Goal: Task Accomplishment & Management: Manage account settings

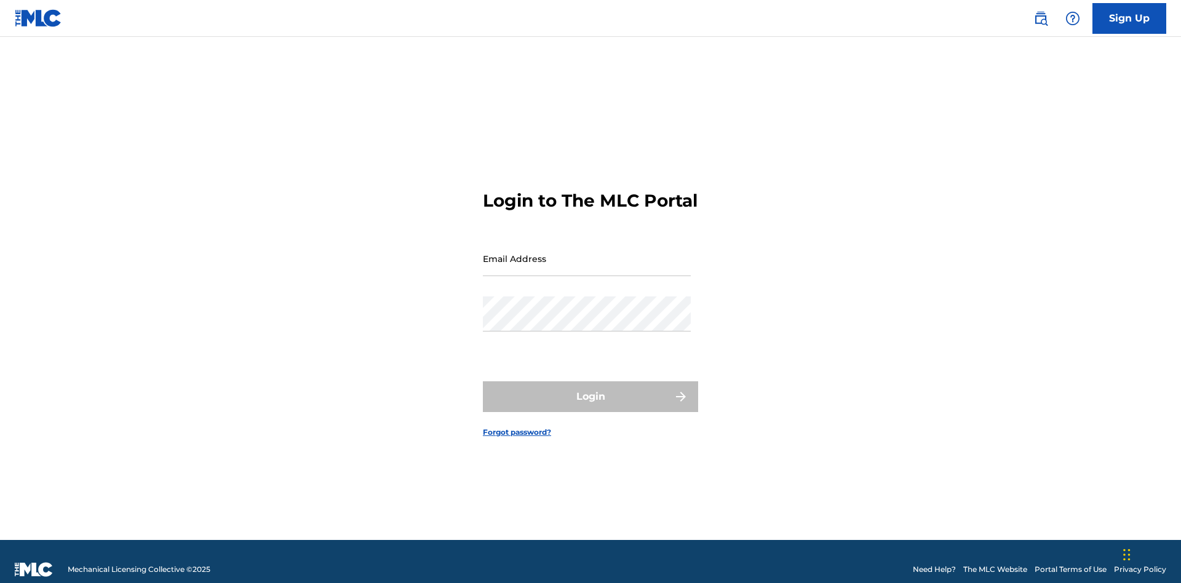
scroll to position [16, 0]
click at [587, 253] on input "Email Address" at bounding box center [587, 258] width 208 height 35
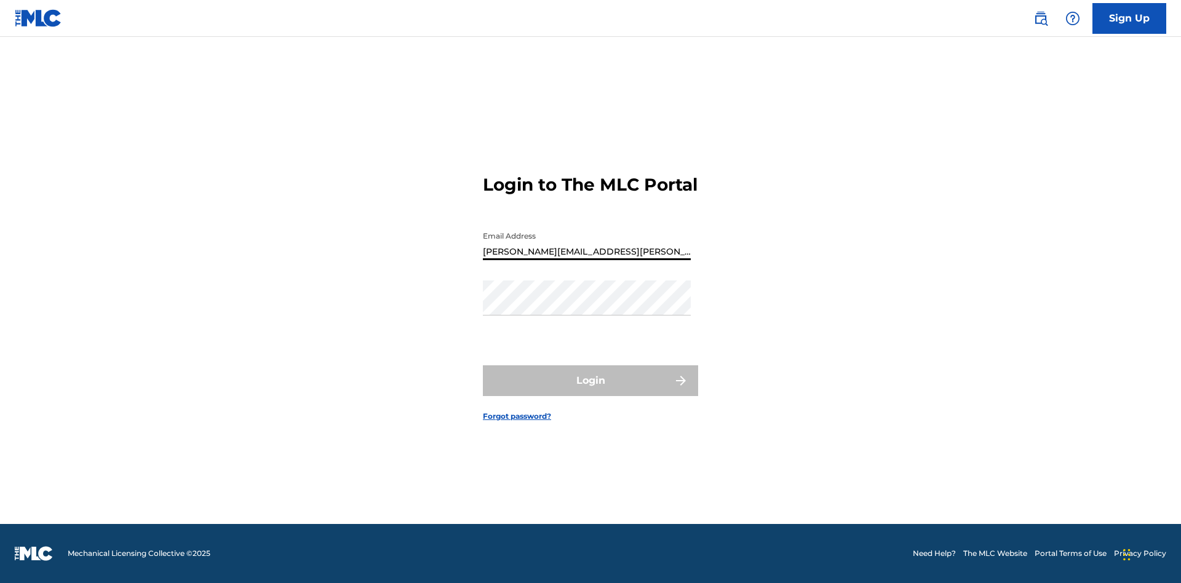
type input "Krystal.Ribble@themlc.com"
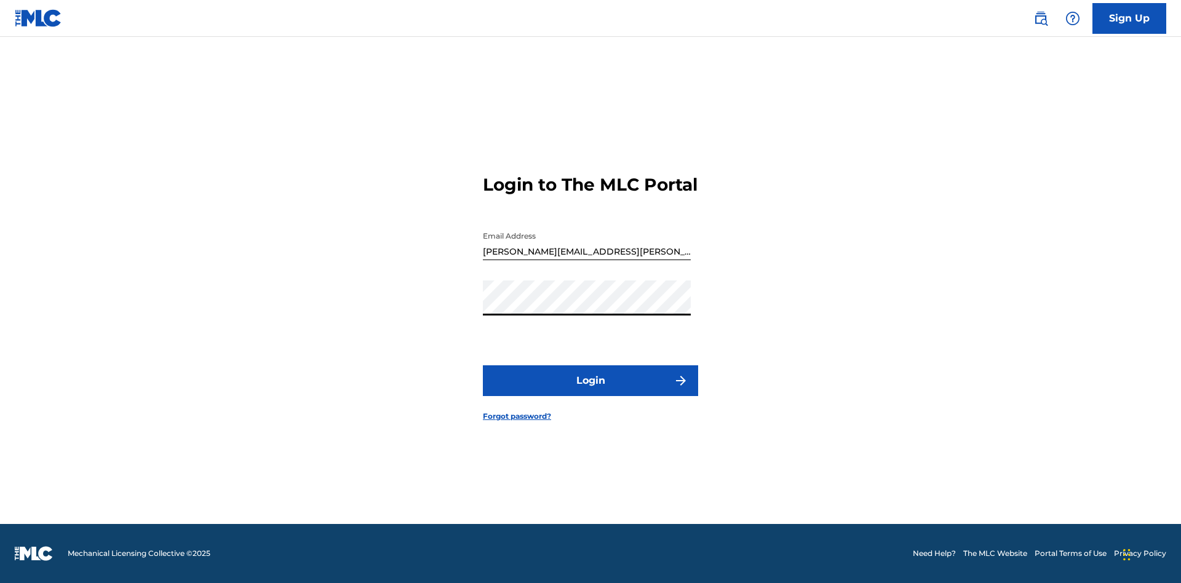
click at [591, 391] on button "Login" at bounding box center [590, 380] width 215 height 31
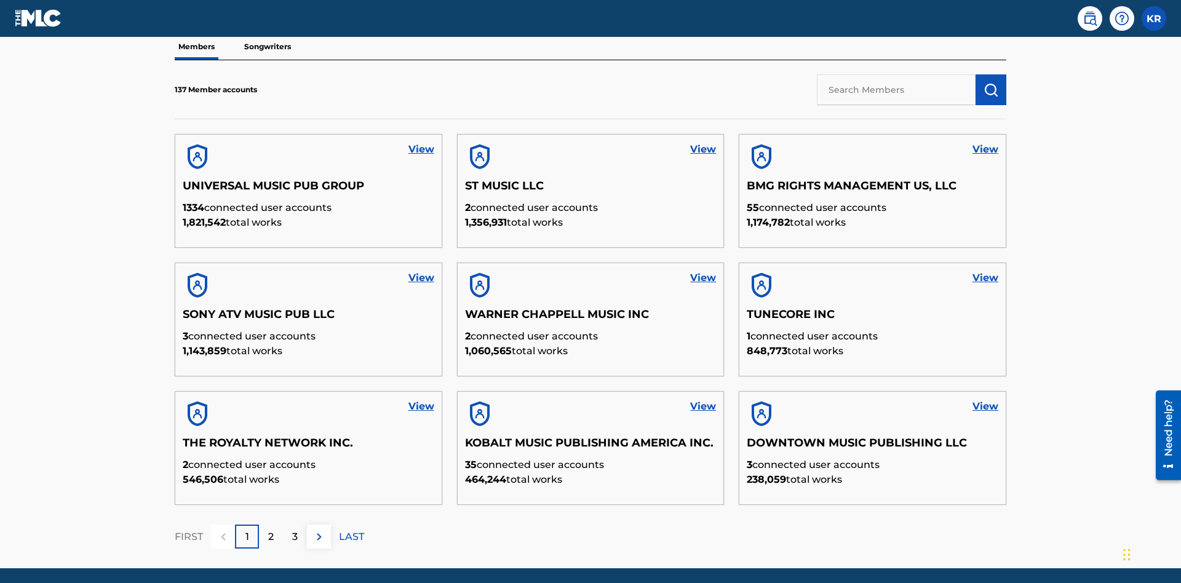
click at [896, 89] on input "text" at bounding box center [896, 89] width 159 height 31
type input "King McTesterson"
click at [991, 82] on img "submit" at bounding box center [991, 89] width 15 height 15
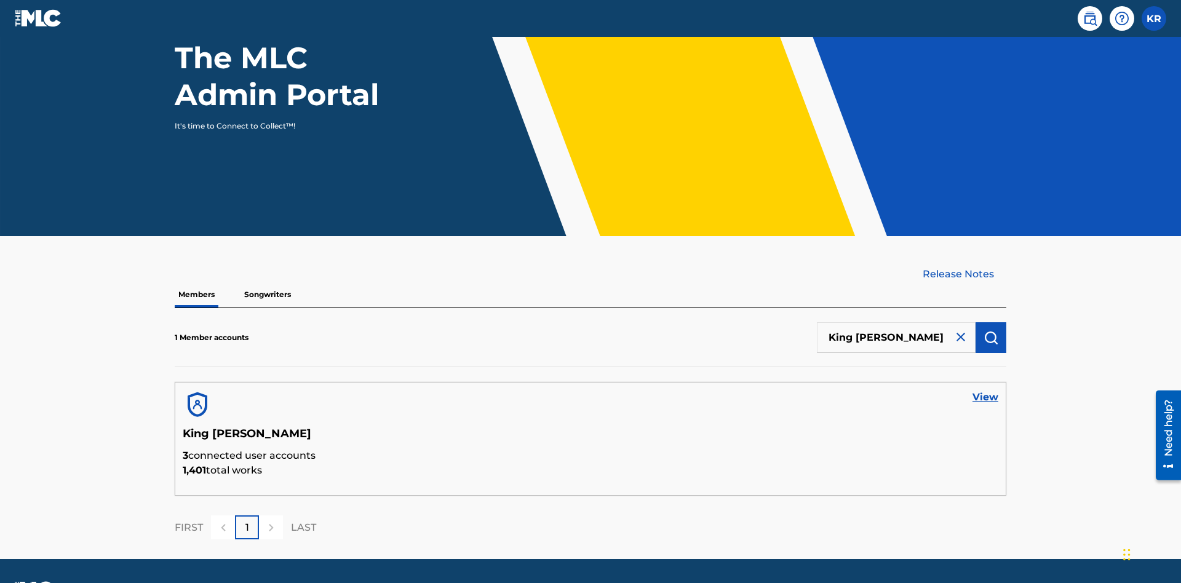
scroll to position [159, 0]
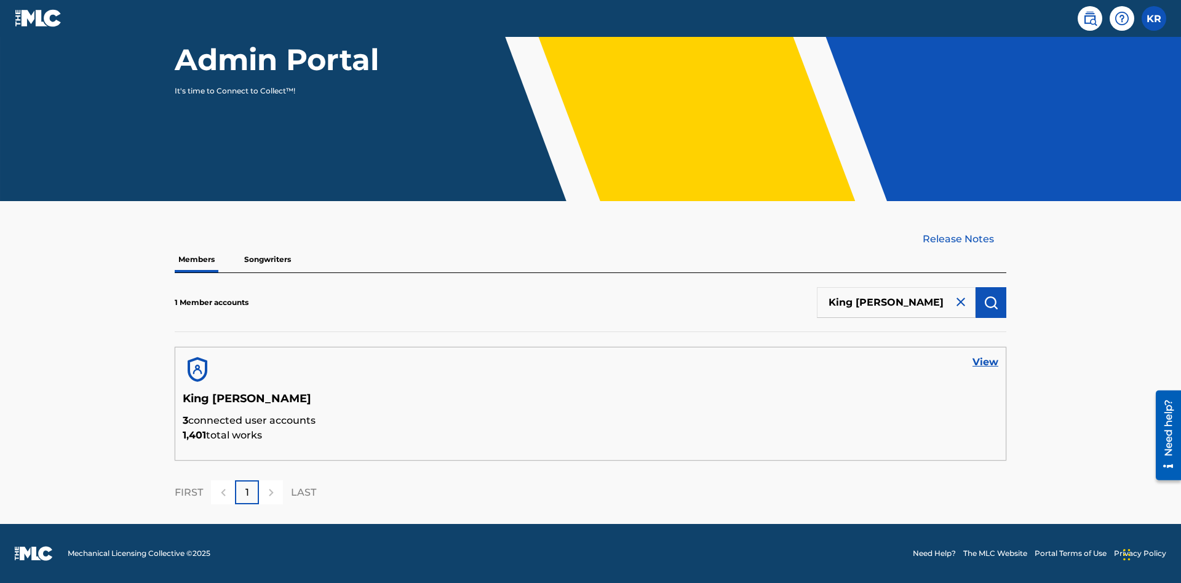
click at [986, 362] on link "View" at bounding box center [986, 362] width 26 height 15
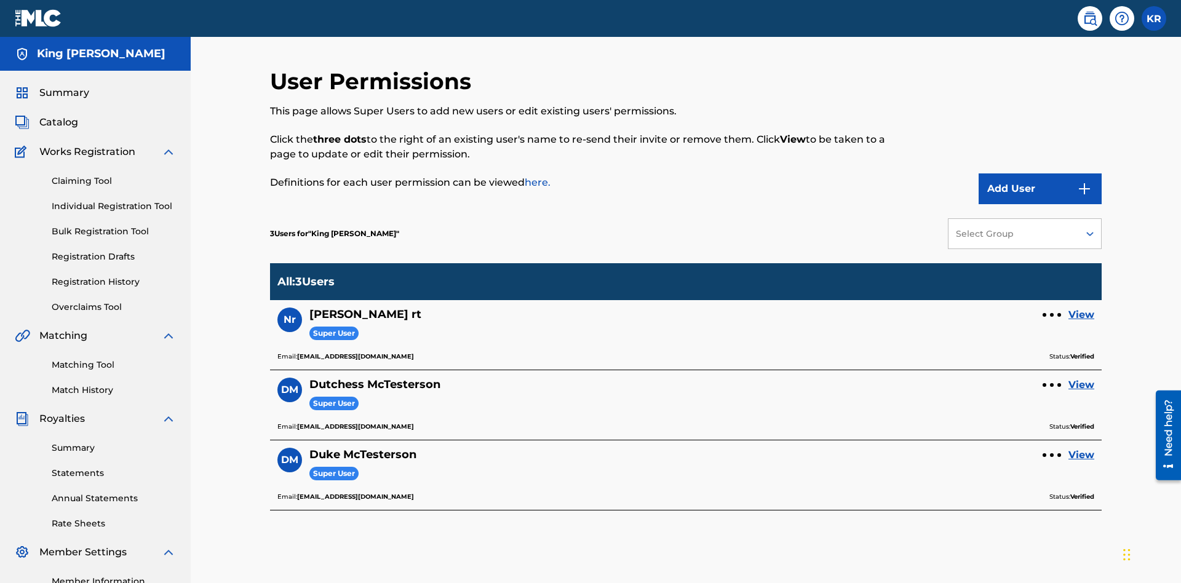
scroll to position [154, 0]
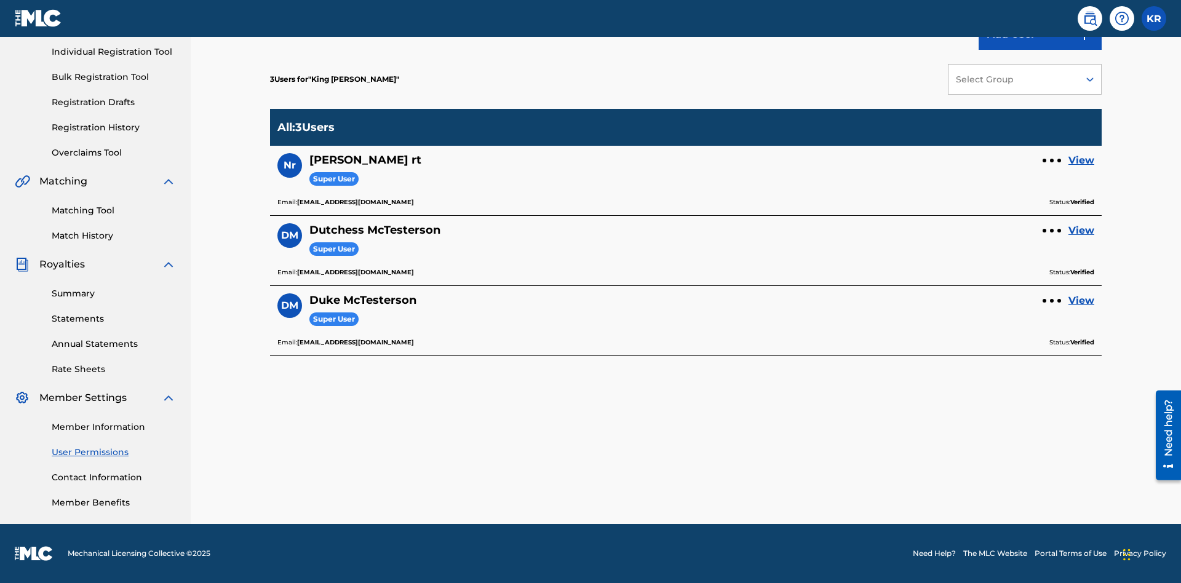
click at [1052, 161] on div at bounding box center [1052, 161] width 4 height 4
click at [1052, 136] on p "Remove User" at bounding box center [1052, 136] width 105 height 30
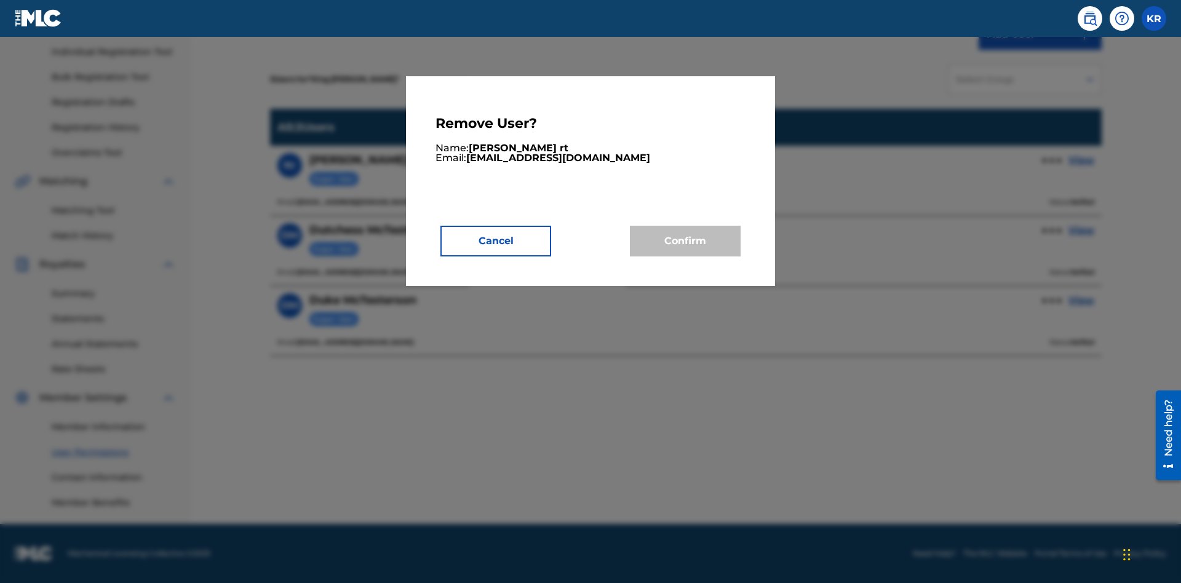
click at [496, 241] on button "Cancel" at bounding box center [496, 241] width 111 height 31
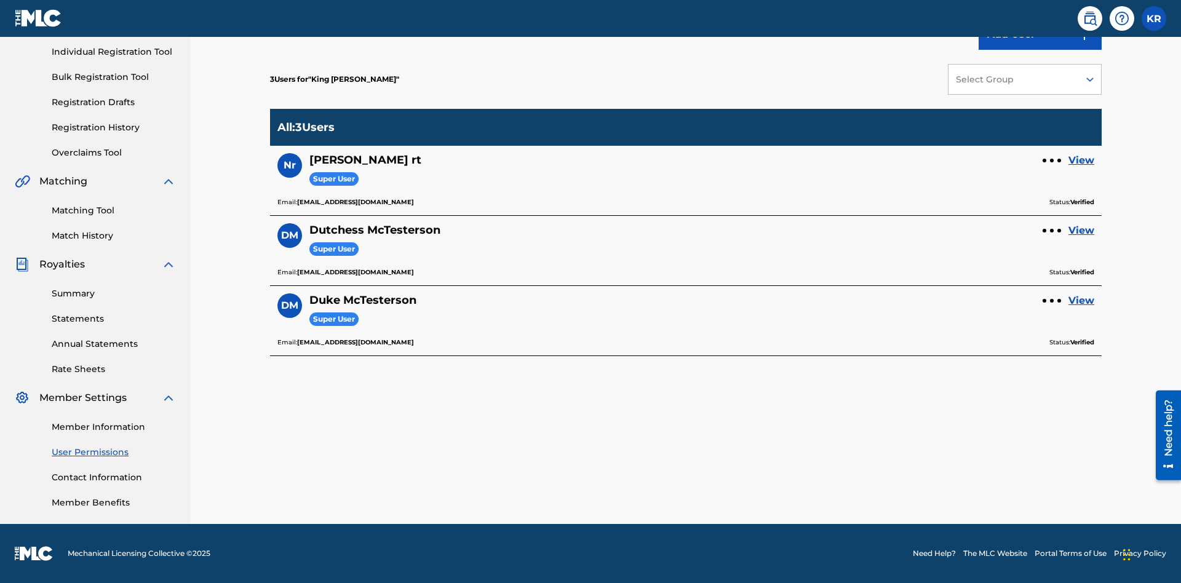
click at [1082, 161] on link "View" at bounding box center [1082, 160] width 26 height 15
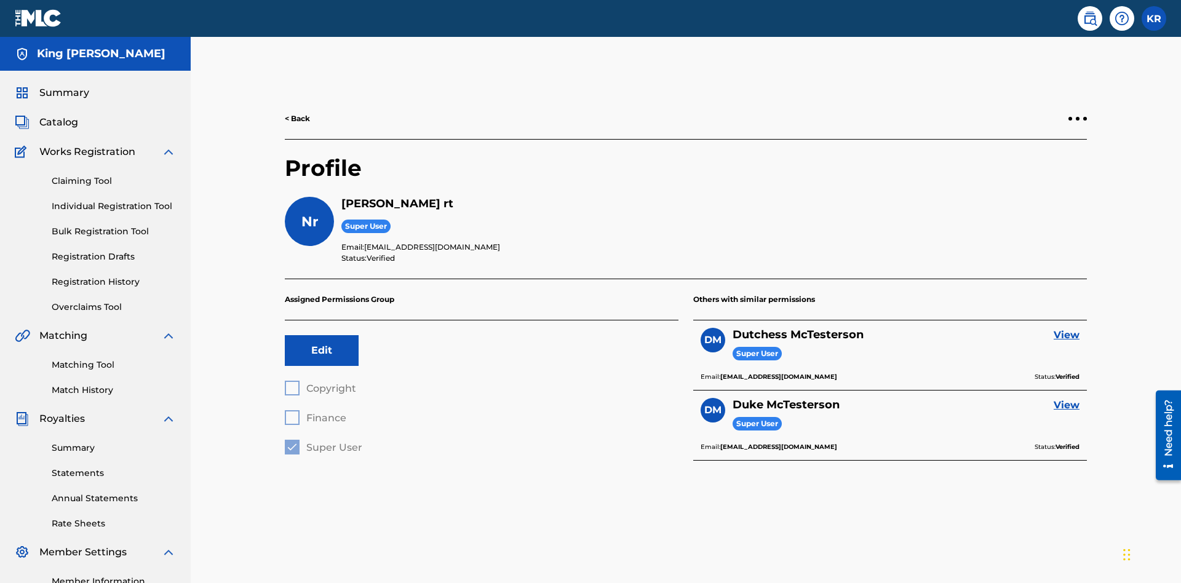
click at [1078, 117] on div at bounding box center [1078, 119] width 4 height 4
